Goal: Task Accomplishment & Management: Manage account settings

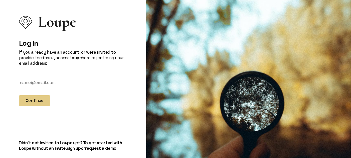
click at [43, 84] on input "text" at bounding box center [53, 82] width 68 height 9
type input "[PERSON_NAME][EMAIL_ADDRESS][DOMAIN_NAME]"
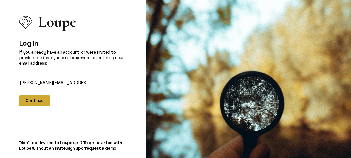
click at [40, 98] on button "Continue" at bounding box center [34, 100] width 31 height 11
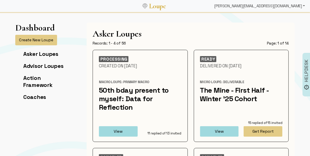
click at [267, 7] on div "[PERSON_NAME][EMAIL_ADDRESS][DOMAIN_NAME]" at bounding box center [259, 6] width 95 height 10
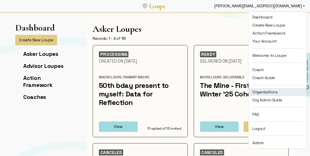
scroll to position [8, 0]
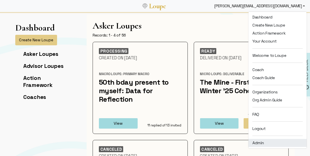
click at [259, 140] on link "Admin" at bounding box center [277, 143] width 58 height 8
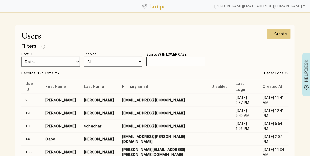
click at [169, 61] on input "text" at bounding box center [175, 61] width 59 height 9
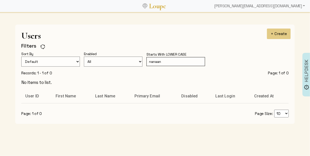
type input "nanaan"
click at [277, 5] on div "[PERSON_NAME][EMAIL_ADDRESS][DOMAIN_NAME]" at bounding box center [259, 6] width 95 height 10
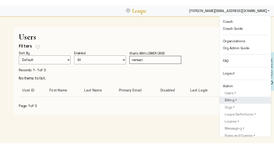
scroll to position [61, 0]
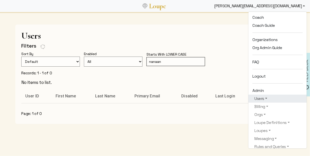
click at [268, 97] on link "Users" at bounding box center [277, 99] width 50 height 6
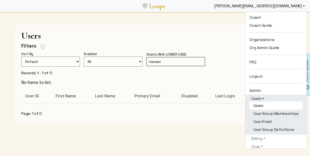
click at [266, 105] on link "Users" at bounding box center [275, 106] width 53 height 8
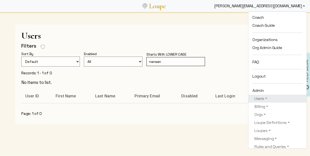
drag, startPoint x: 175, startPoint y: 64, endPoint x: 139, endPoint y: 61, distance: 36.1
click at [139, 61] on form "Sort By Default Created At Created At Descending Last Name Last Name Descending…" at bounding box center [154, 61] width 267 height 20
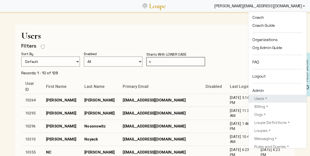
type input "nanaan"
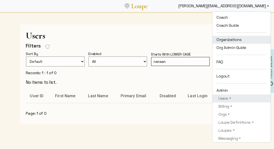
click at [227, 37] on link "Organizations" at bounding box center [241, 40] width 58 height 8
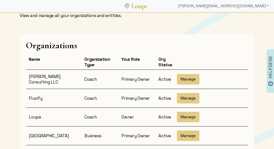
scroll to position [29, 0]
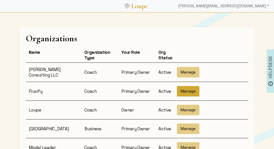
click at [180, 88] on button "Manage" at bounding box center [188, 91] width 23 height 11
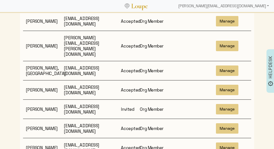
scroll to position [220, 0]
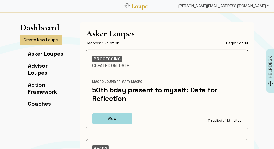
click at [241, 5] on div "[PERSON_NAME][EMAIL_ADDRESS][DOMAIN_NAME]" at bounding box center [223, 6] width 95 height 10
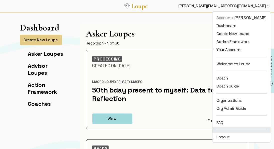
scroll to position [15, 0]
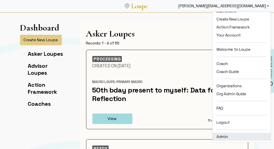
click at [224, 134] on link "Admin" at bounding box center [241, 137] width 58 height 8
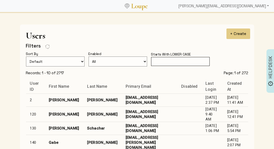
click at [179, 62] on input "text" at bounding box center [180, 61] width 59 height 9
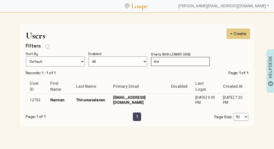
type input "thir"
click at [123, 98] on td "[EMAIL_ADDRESS][DOMAIN_NAME]" at bounding box center [138, 100] width 58 height 13
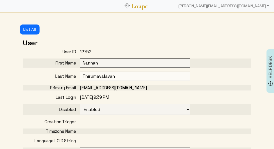
select select
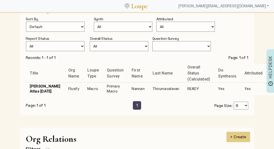
scroll to position [345, 0]
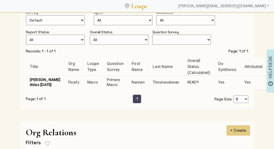
click at [134, 84] on td "Nannan" at bounding box center [138, 82] width 21 height 13
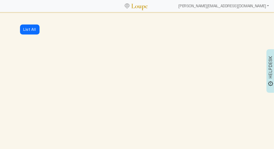
select select "3001"
select select "1: CLOSED"
select select "2: READY"
select select "4: ADVICE_CLOSED"
select select "5: APPROVED"
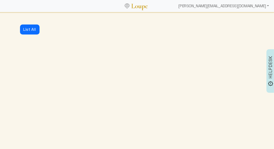
select select "2: RELEASED"
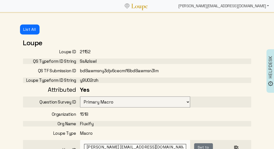
click at [234, 7] on div "[PERSON_NAME][EMAIL_ADDRESS][DOMAIN_NAME]" at bounding box center [223, 6] width 95 height 10
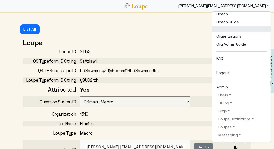
scroll to position [66, 0]
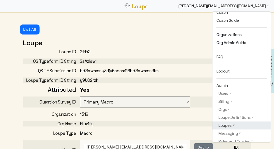
click at [226, 124] on link "Loupes" at bounding box center [241, 126] width 50 height 6
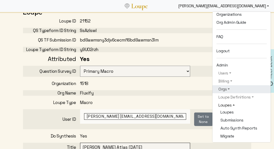
scroll to position [87, 0]
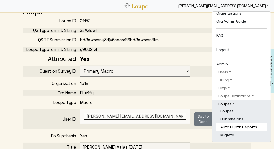
click at [231, 129] on link "Auto Synth Reports" at bounding box center [241, 127] width 50 height 8
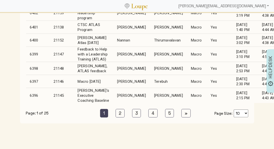
scroll to position [134, 0]
click at [150, 43] on td "Thirumavalavan" at bounding box center [168, 40] width 37 height 13
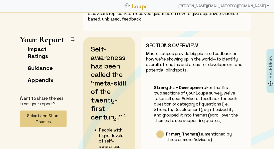
scroll to position [58, 0]
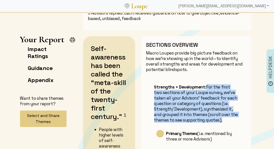
drag, startPoint x: 206, startPoint y: 87, endPoint x: 224, endPoint y: 119, distance: 36.5
click at [224, 119] on p "Strengths + Development: For the first two sections of your Loupe survey, we’ve…" at bounding box center [196, 103] width 84 height 39
copy p "For the first two sections of your Loupe survey, we’ve taken all your Advisors’…"
